Goal: Find specific page/section: Find specific page/section

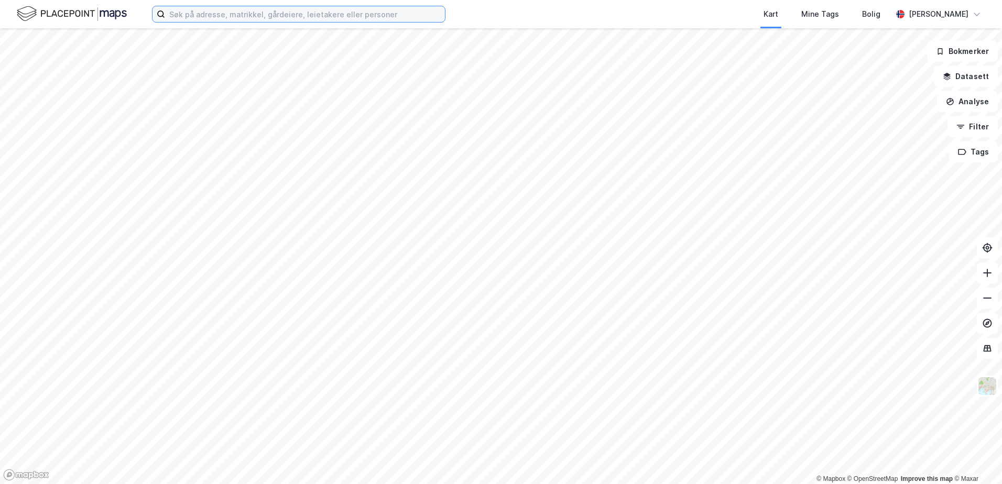
click at [187, 14] on input at bounding box center [305, 14] width 280 height 16
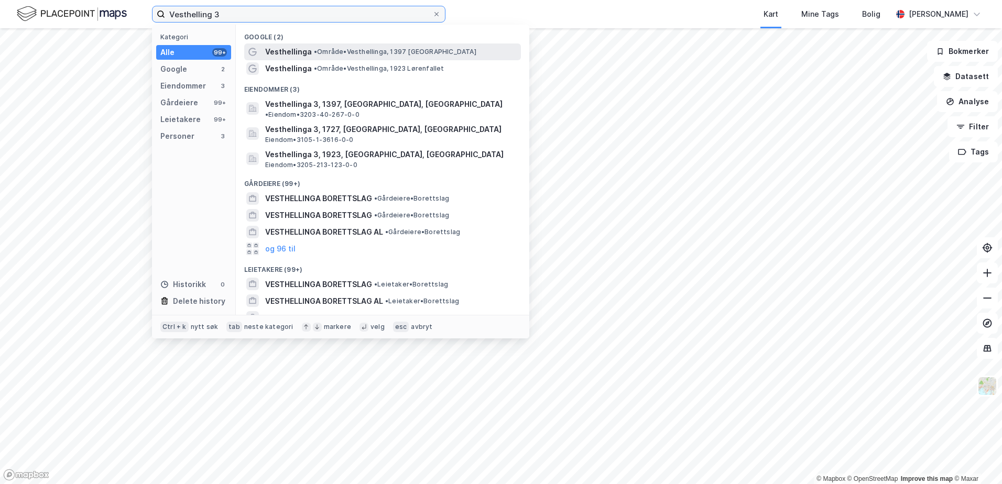
type input "Vesthelling 3"
click at [350, 48] on span "• Område • Vesthellinga, 1397 Nesøya" at bounding box center [395, 52] width 162 height 8
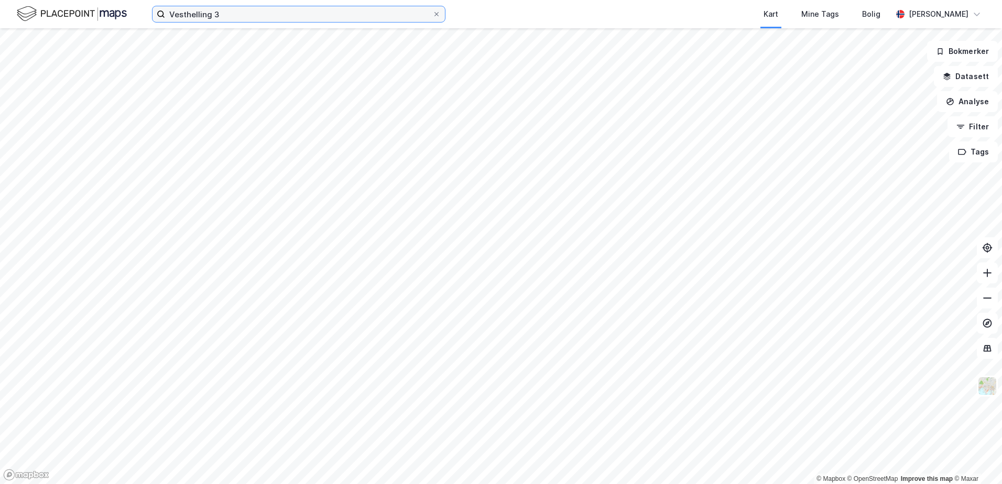
click at [194, 14] on input "Vesthelling 3" at bounding box center [298, 14] width 267 height 16
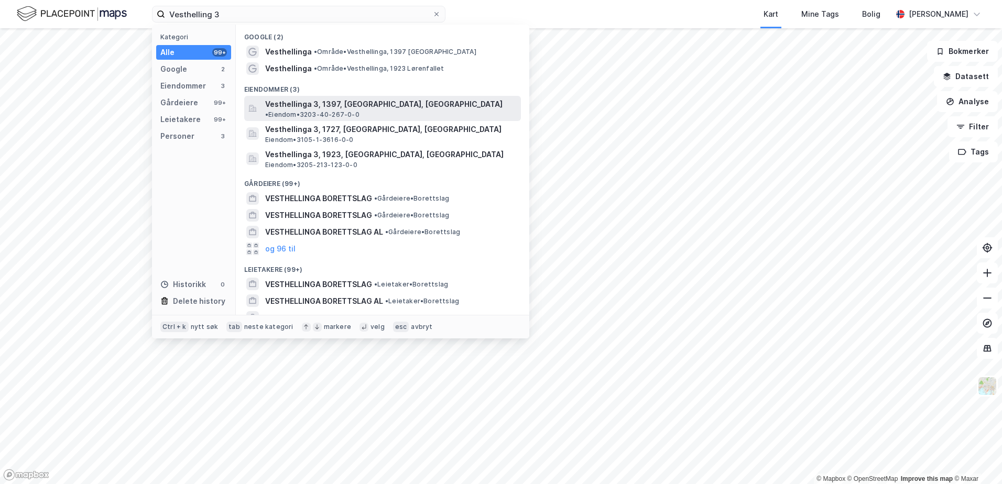
click at [336, 101] on span "Vesthellinga 3, 1397, NESØYA, ASKER" at bounding box center [383, 104] width 237 height 13
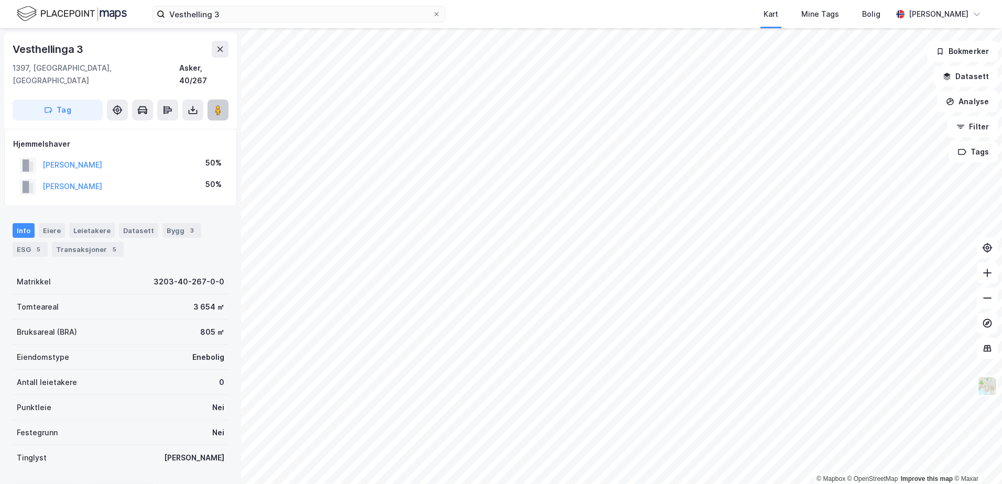
click at [212, 100] on button at bounding box center [218, 110] width 21 height 21
